Goal: Information Seeking & Learning: Learn about a topic

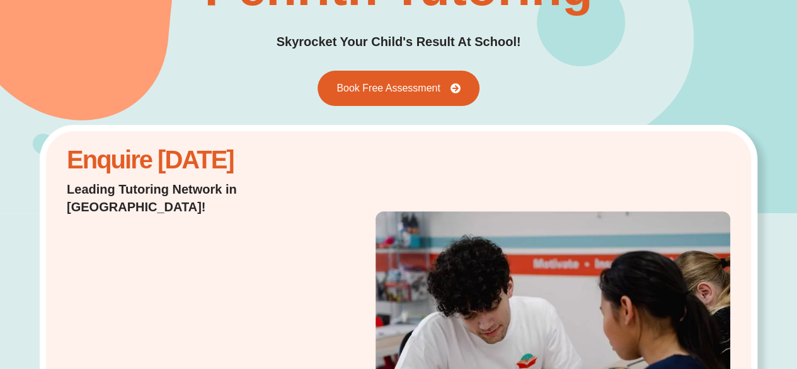
scroll to position [226, 0]
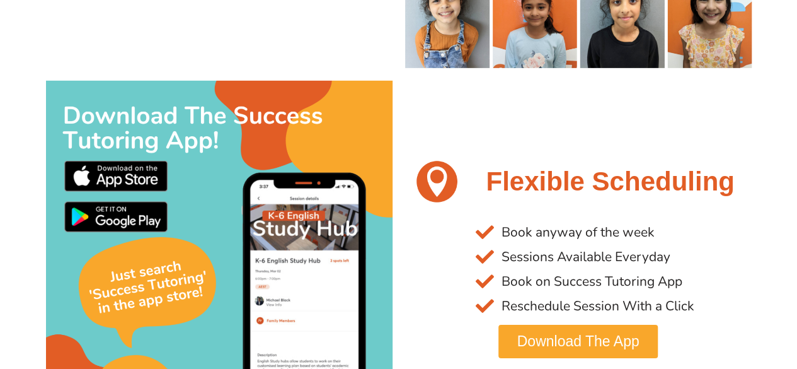
scroll to position [1992, 0]
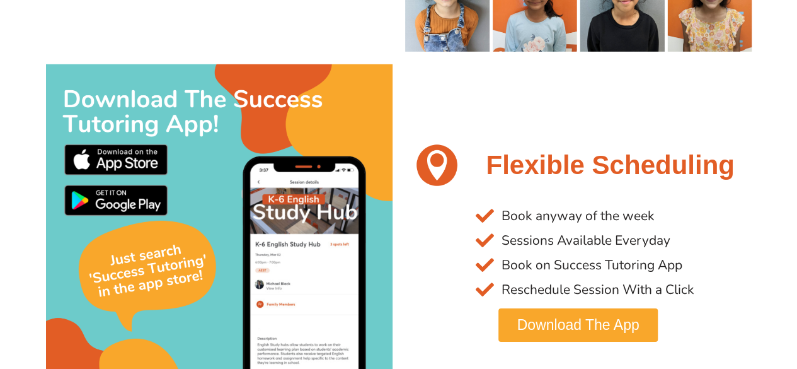
click at [757, 233] on section "Flexible Scheduling Book anyway of the week Sessions Available Everyday Book on…" at bounding box center [398, 237] width 797 height 359
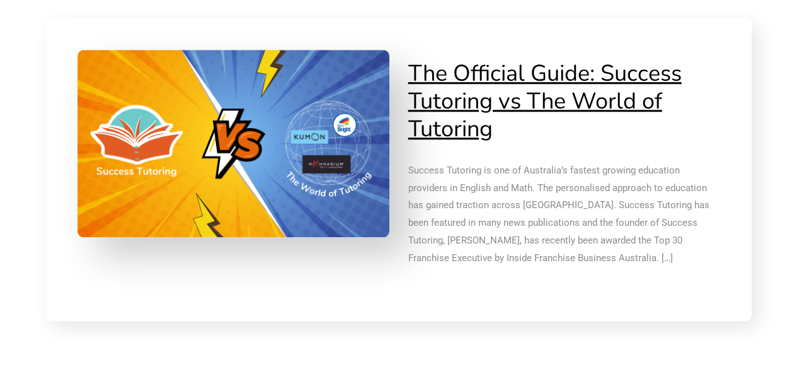
scroll to position [2972, 0]
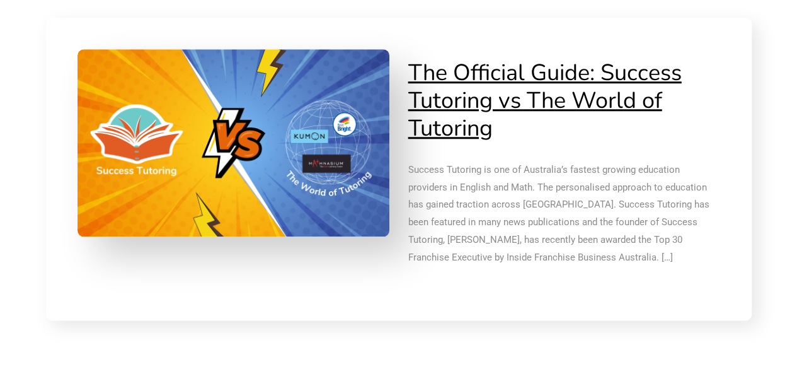
click at [771, 176] on section "The Official Guide: Success Tutoring vs The World of Tutoring" at bounding box center [398, 146] width 797 height 359
click at [778, 194] on section "The Official Guide: Success Tutoring vs The World of Tutoring" at bounding box center [398, 146] width 797 height 359
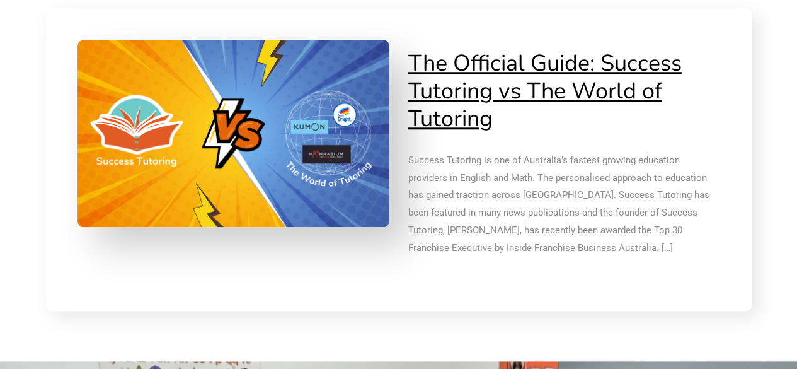
scroll to position [2982, 0]
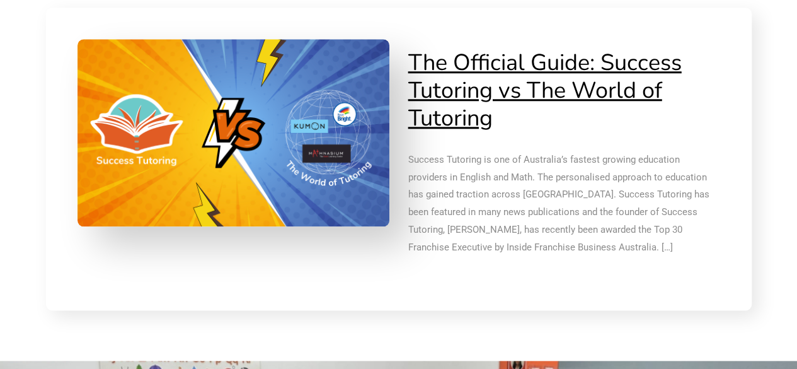
click at [776, 217] on section "The Official Guide: Success Tutoring vs The World of Tutoring" at bounding box center [398, 136] width 797 height 359
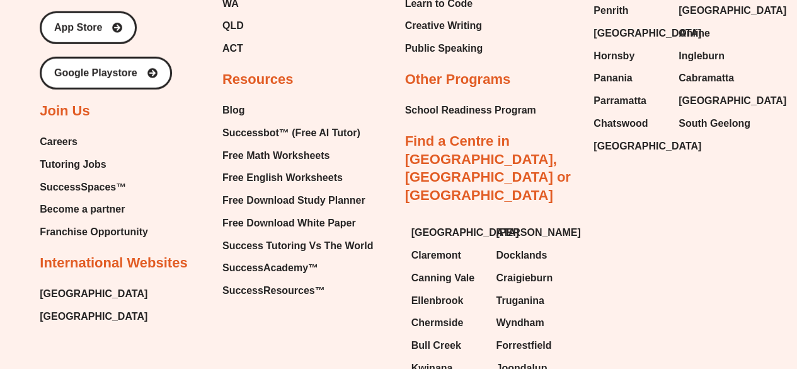
scroll to position [4213, 0]
click at [79, 162] on span "Tutoring Jobs" at bounding box center [73, 163] width 66 height 19
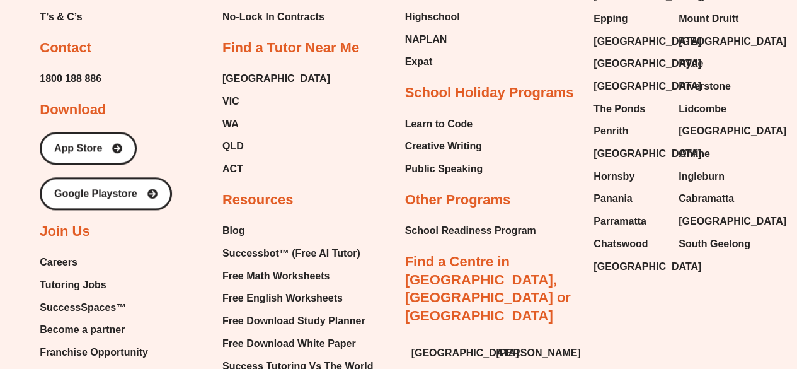
scroll to position [3053, 0]
click at [97, 284] on span "Tutoring Jobs" at bounding box center [73, 285] width 66 height 19
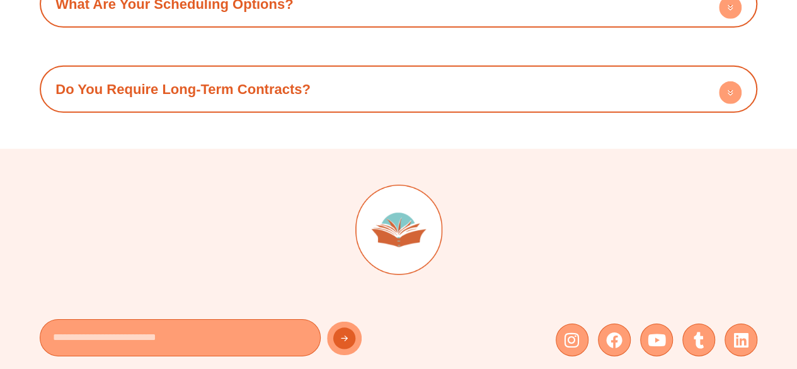
scroll to position [1841, 0]
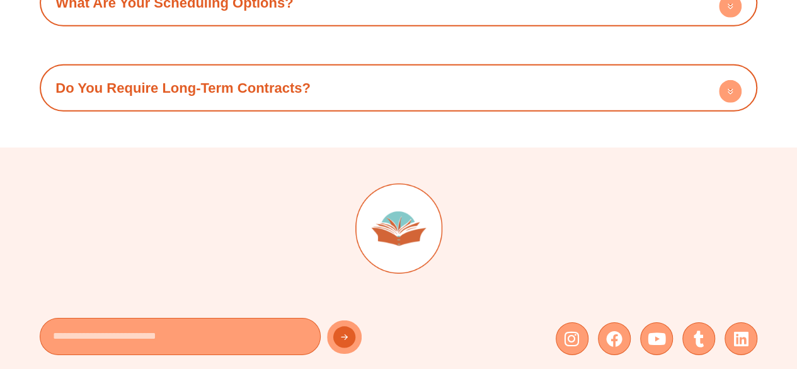
click at [348, 74] on h4 "Do You Require Long-Term Contracts?" at bounding box center [398, 88] width 705 height 35
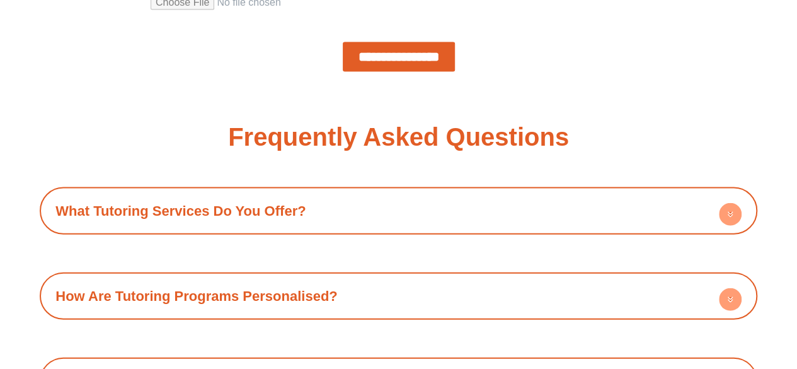
scroll to position [1299, 0]
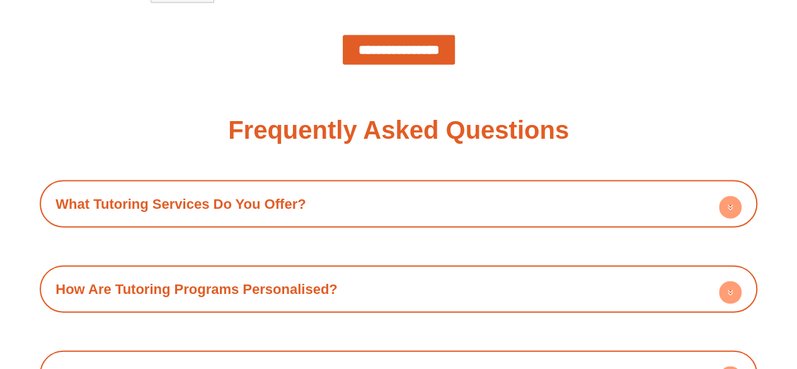
click at [640, 217] on h4 "What Tutoring Services Do You Offer?" at bounding box center [398, 204] width 705 height 35
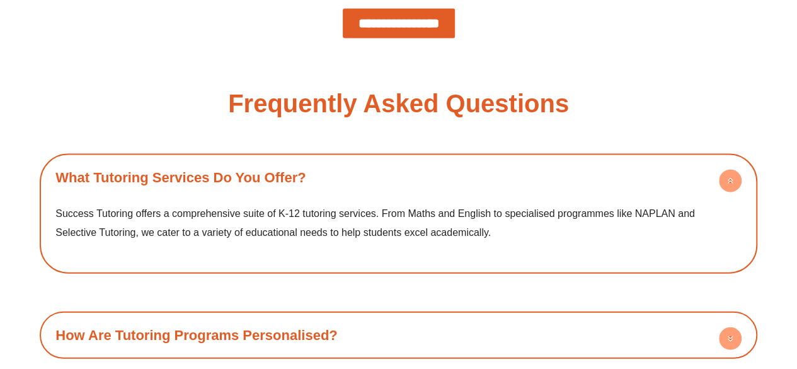
scroll to position [1326, 0]
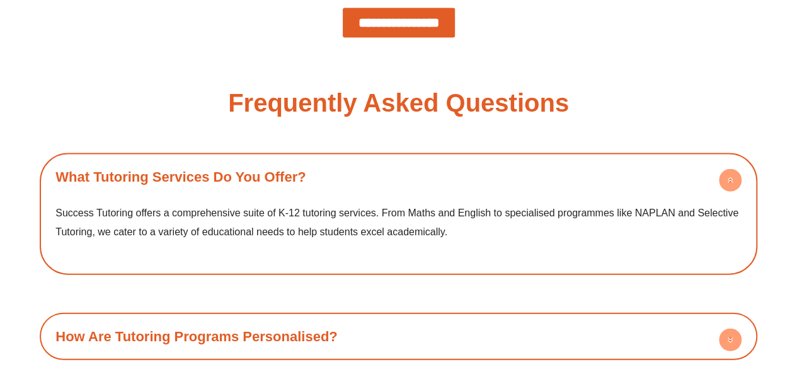
click at [640, 173] on h4 "What Tutoring Services Do You Offer?" at bounding box center [398, 176] width 705 height 35
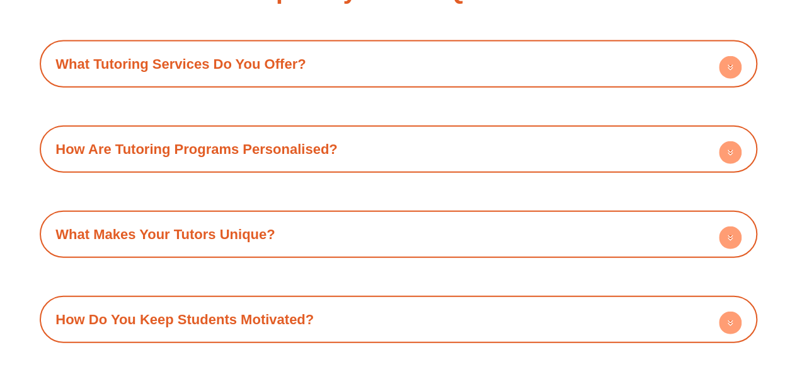
scroll to position [1456, 0]
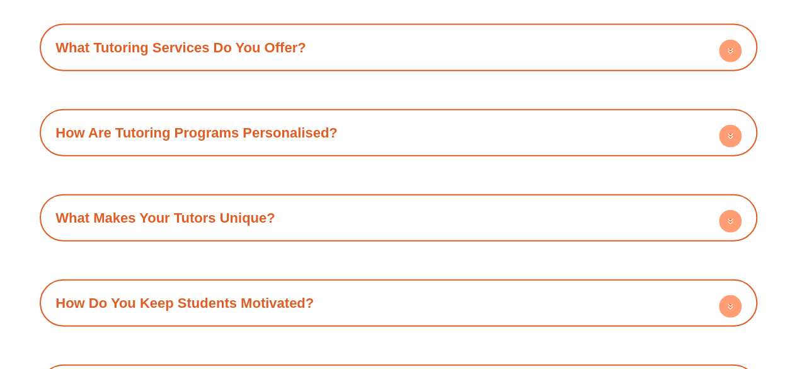
click at [520, 212] on h4 "What Makes Your Tutors Unique?" at bounding box center [398, 217] width 705 height 35
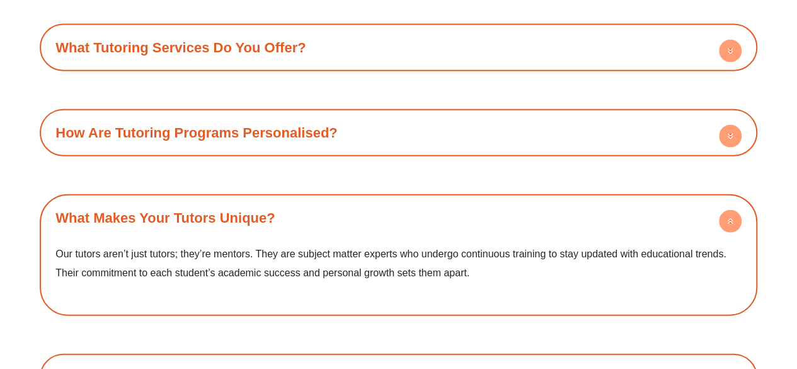
click at [520, 212] on h4 "What Makes Your Tutors Unique?" at bounding box center [398, 217] width 705 height 35
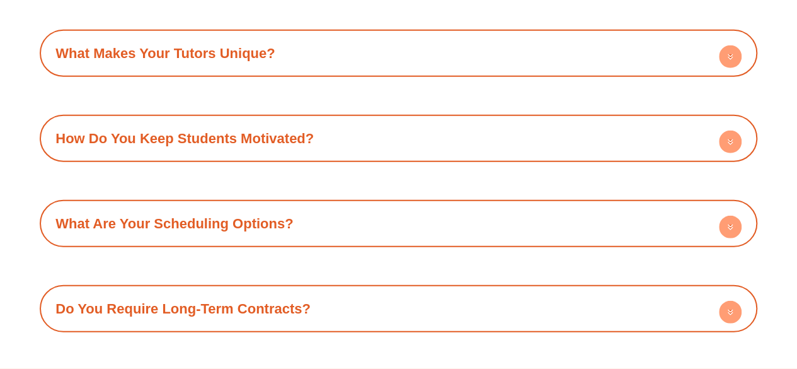
scroll to position [1621, 0]
click at [503, 177] on div "What Tutoring Services Do You Offer? Success Tutoring offers a comprehensive su…" at bounding box center [399, 95] width 718 height 473
drag, startPoint x: 513, startPoint y: 182, endPoint x: 532, endPoint y: 181, distance: 18.9
click at [532, 181] on div "What Tutoring Services Do You Offer? Success Tutoring offers a comprehensive su…" at bounding box center [399, 95] width 718 height 473
drag, startPoint x: 532, startPoint y: 181, endPoint x: 553, endPoint y: 180, distance: 20.8
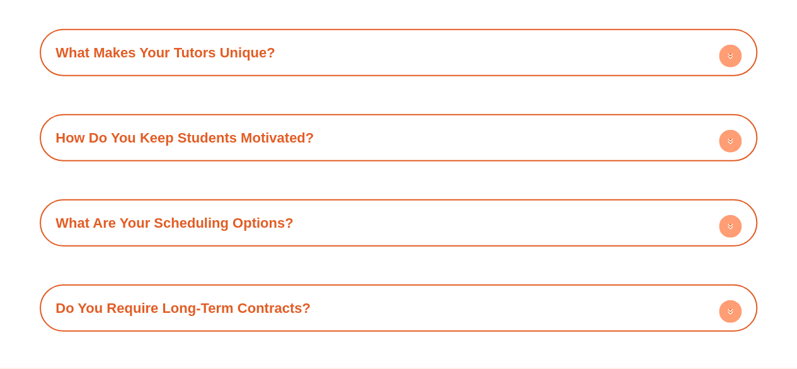
click at [553, 180] on div "What Tutoring Services Do You Offer? Success Tutoring offers a comprehensive su…" at bounding box center [399, 95] width 718 height 473
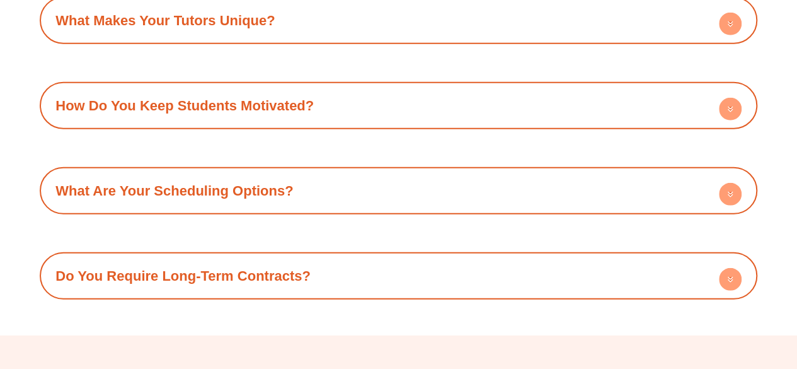
scroll to position [1654, 0]
click at [539, 192] on h4 "What Are Your Scheduling Options?" at bounding box center [398, 190] width 705 height 35
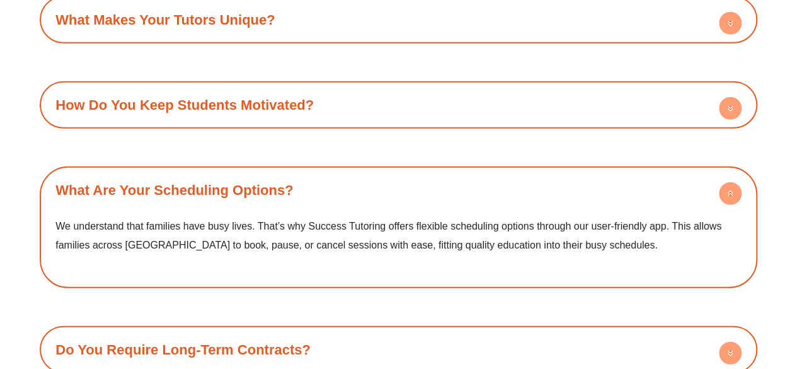
click at [539, 192] on h4 "What Are Your Scheduling Options?" at bounding box center [398, 190] width 705 height 35
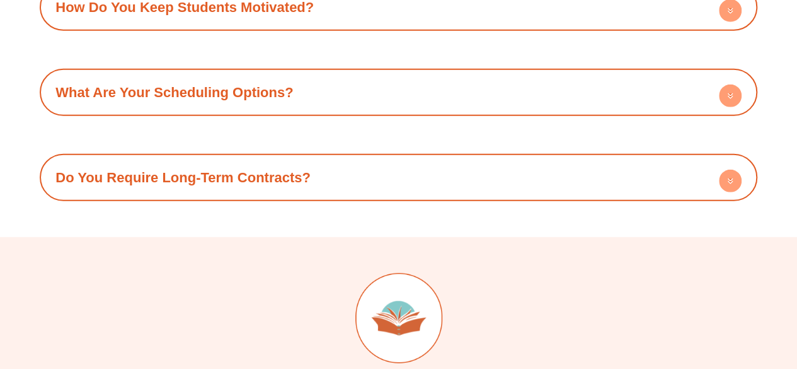
scroll to position [1752, 0]
click at [494, 171] on h4 "Do You Require Long-Term Contracts?" at bounding box center [398, 176] width 705 height 35
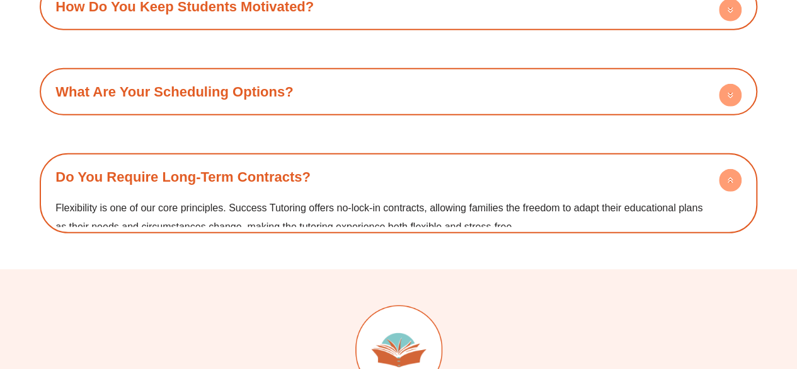
click at [494, 171] on h4 "Do You Require Long-Term Contracts?" at bounding box center [398, 176] width 705 height 35
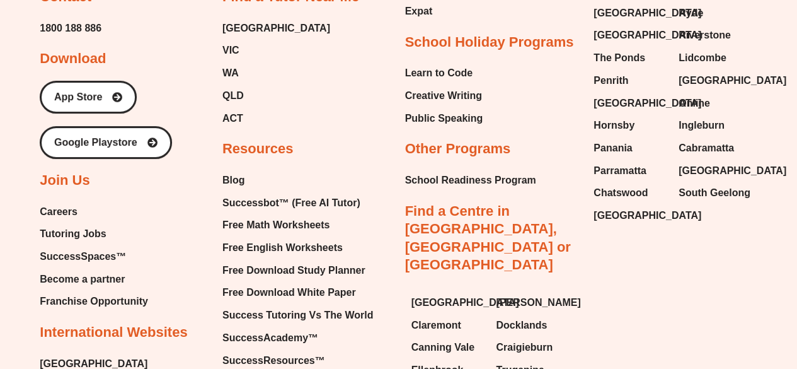
scroll to position [2480, 0]
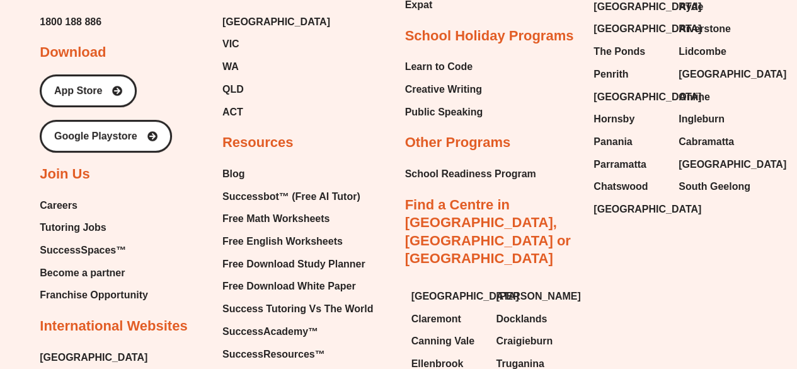
click at [102, 269] on span "Become a partner" at bounding box center [82, 272] width 85 height 19
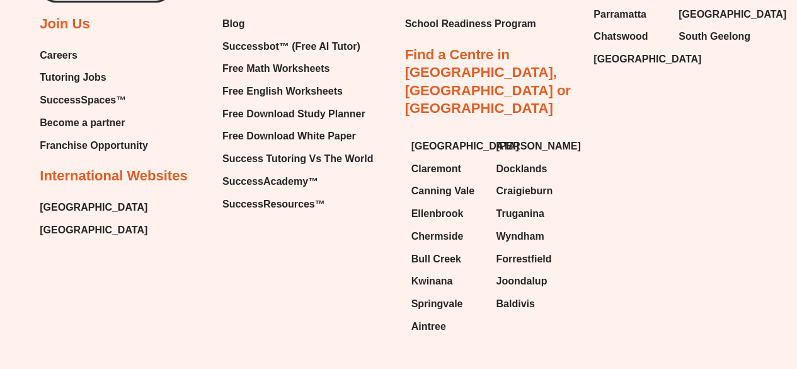
scroll to position [2758, 0]
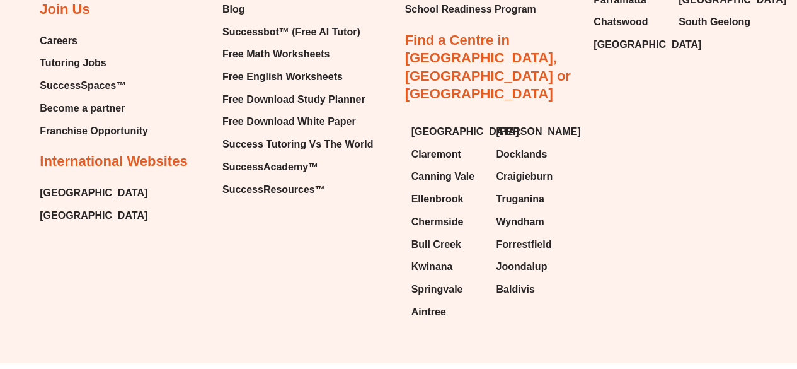
click at [113, 141] on span "Franchise Opportunity" at bounding box center [94, 131] width 108 height 19
